Goal: Task Accomplishment & Management: Manage account settings

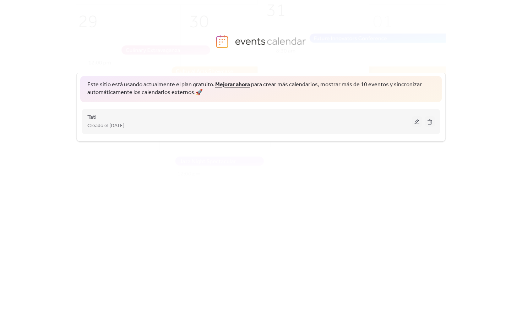
click at [199, 124] on div "Creado el [DATE]" at bounding box center [249, 125] width 324 height 9
click at [262, 121] on div "Tati Creado el [DATE]" at bounding box center [249, 121] width 324 height 17
click at [92, 119] on span "Tati" at bounding box center [91, 117] width 9 height 9
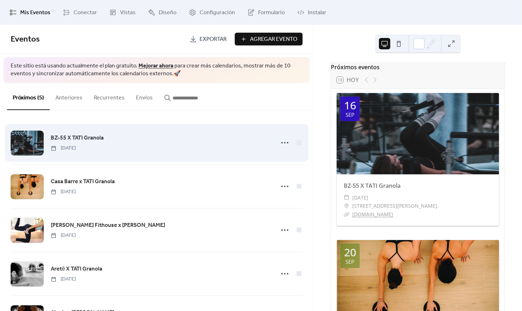
click at [75, 142] on span "BZ-55 X TATI Granola" at bounding box center [77, 138] width 53 height 9
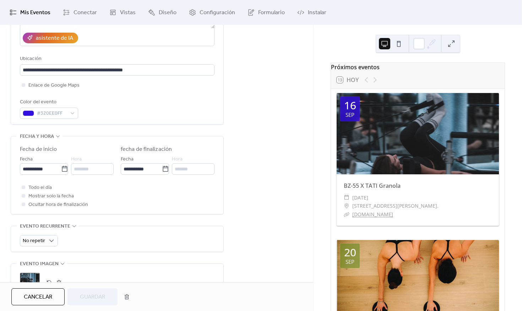
scroll to position [137, 0]
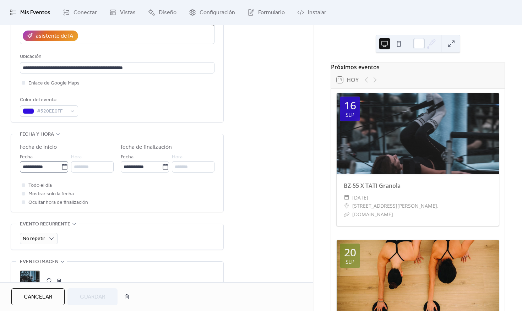
click at [61, 168] on icon at bounding box center [64, 166] width 7 height 7
click at [61, 168] on input "**********" at bounding box center [40, 166] width 41 height 11
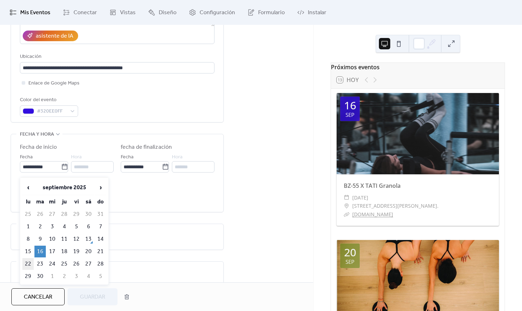
click at [29, 264] on td "22" at bounding box center [27, 264] width 11 height 12
type input "**********"
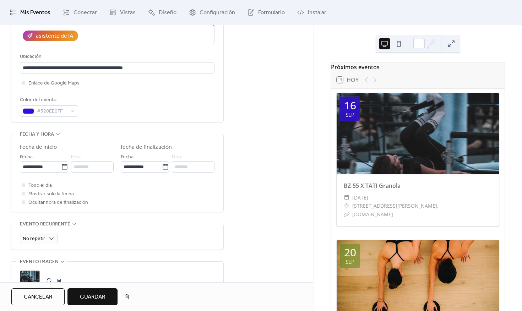
click at [91, 300] on span "Guardar" at bounding box center [92, 297] width 25 height 9
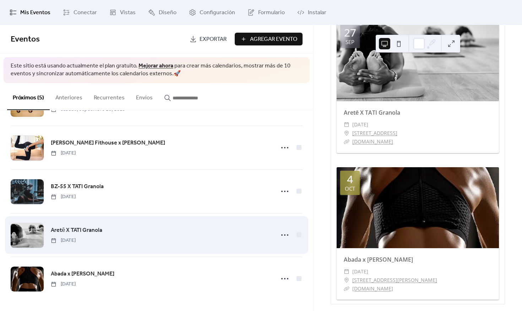
scroll to position [513, 0]
